Goal: Information Seeking & Learning: Learn about a topic

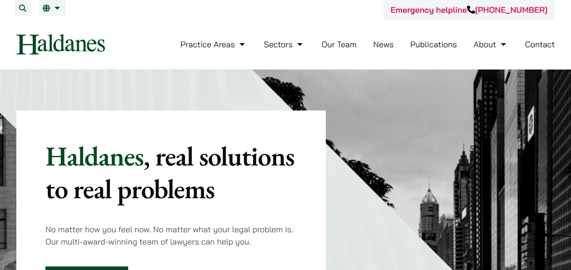
click at [327, 44] on link "Our Team" at bounding box center [339, 44] width 35 height 10
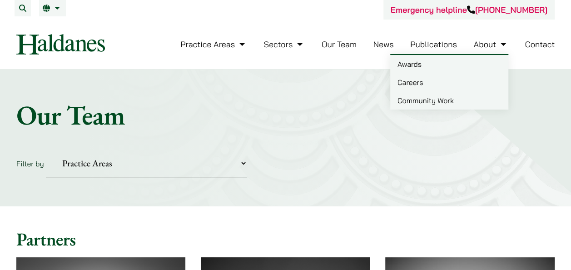
click at [413, 77] on link "Careers" at bounding box center [449, 82] width 118 height 18
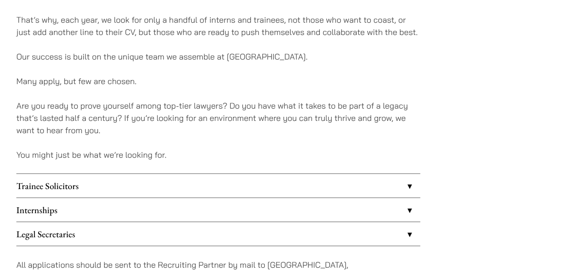
scroll to position [727, 0]
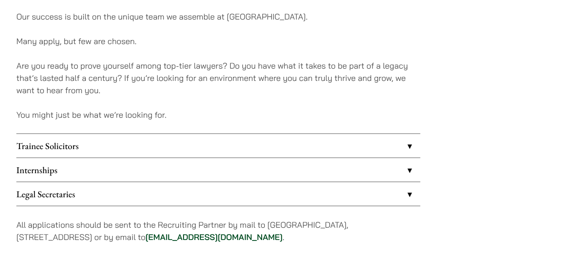
click at [108, 140] on link "Trainee Solicitors" at bounding box center [218, 146] width 404 height 24
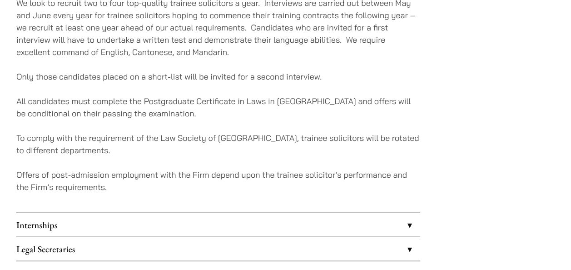
scroll to position [909, 0]
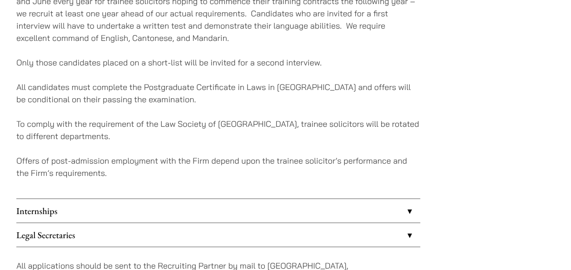
click at [103, 206] on link "Internships" at bounding box center [218, 211] width 404 height 24
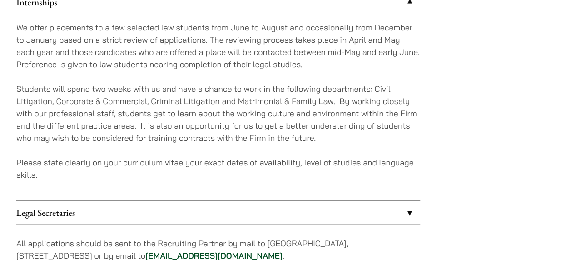
scroll to position [951, 0]
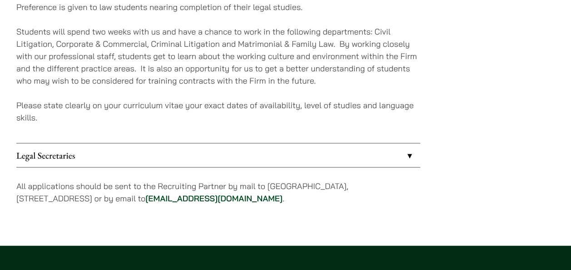
click at [129, 148] on link "Legal Secretaries" at bounding box center [218, 156] width 404 height 24
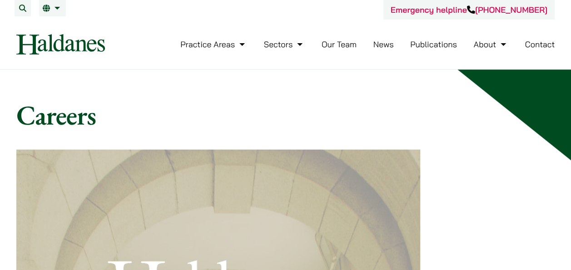
click at [60, 45] on img at bounding box center [60, 44] width 89 height 20
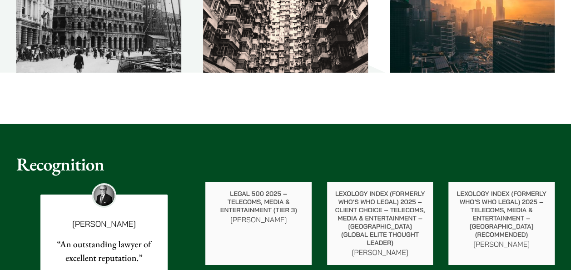
scroll to position [1681, 0]
